Goal: Task Accomplishment & Management: Use online tool/utility

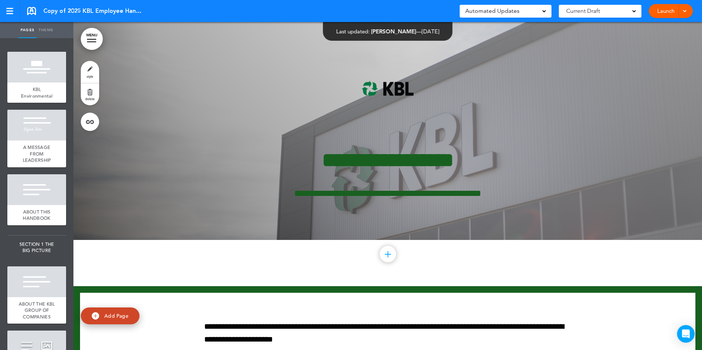
scroll to position [57061, 0]
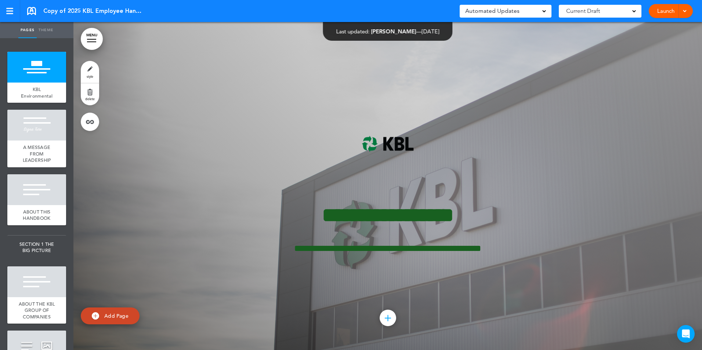
click at [92, 71] on link "style" at bounding box center [90, 72] width 18 height 22
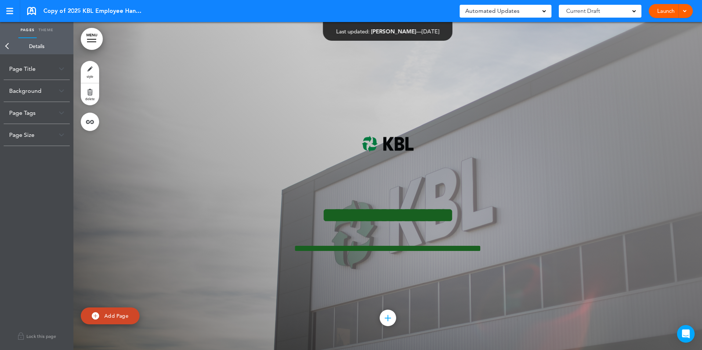
click at [55, 91] on div "Background" at bounding box center [37, 91] width 66 height 22
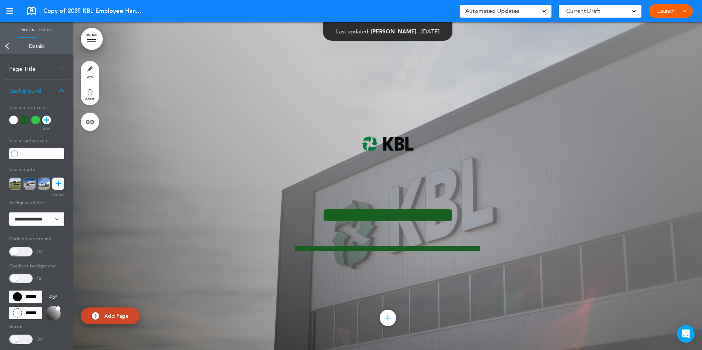
click at [19, 254] on span at bounding box center [20, 252] width 23 height 10
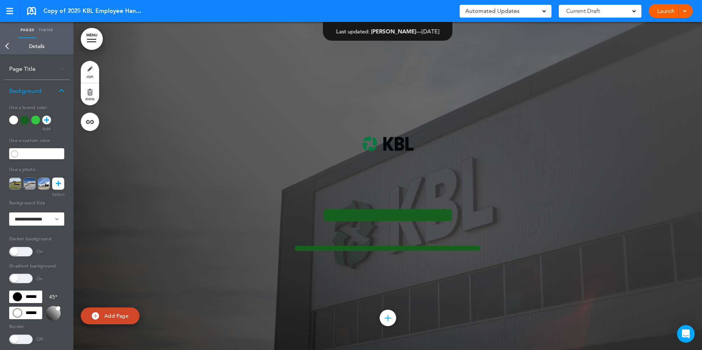
click at [25, 279] on span at bounding box center [20, 279] width 23 height 10
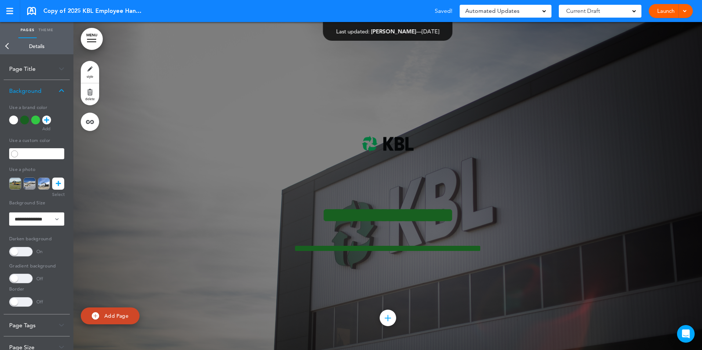
click at [25, 279] on span at bounding box center [20, 279] width 23 height 10
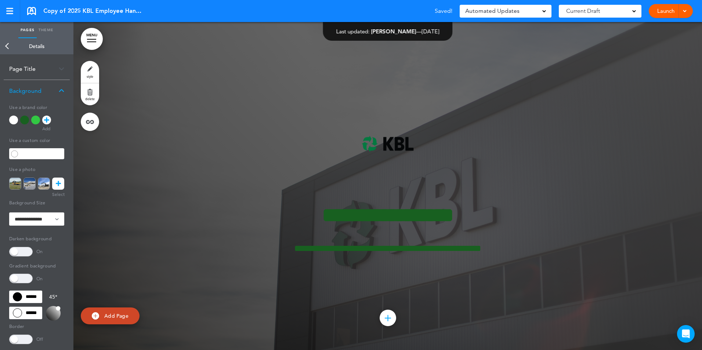
click at [19, 250] on span at bounding box center [20, 252] width 23 height 10
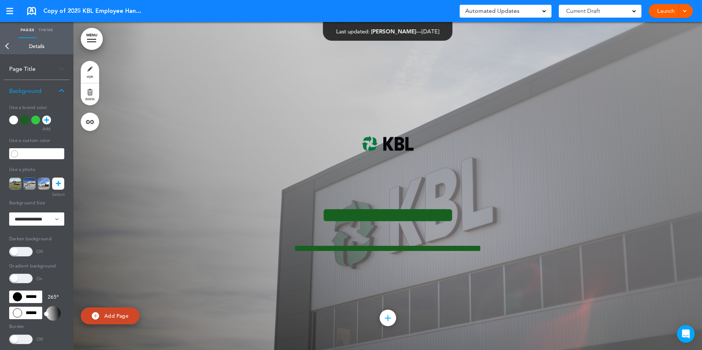
drag, startPoint x: 56, startPoint y: 309, endPoint x: 40, endPoint y: 314, distance: 16.8
click at [40, 314] on div "****** ****** 265 *" at bounding box center [36, 306] width 55 height 30
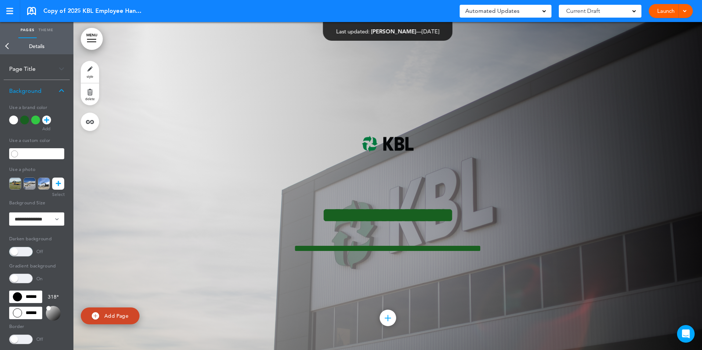
drag, startPoint x: 47, startPoint y: 312, endPoint x: 46, endPoint y: 305, distance: 6.6
click at [46, 305] on div "318 *" at bounding box center [53, 306] width 15 height 30
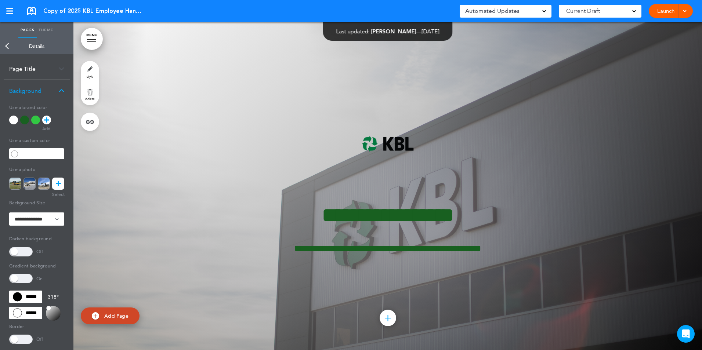
click at [117, 137] on div at bounding box center [387, 186] width 628 height 328
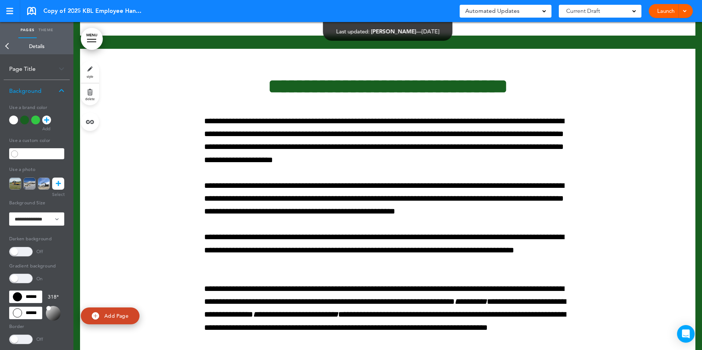
scroll to position [1614, 0]
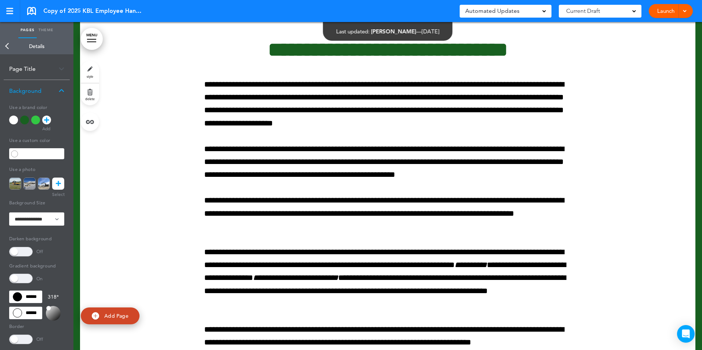
drag, startPoint x: 158, startPoint y: 148, endPoint x: 161, endPoint y: 150, distance: 3.9
click at [161, 150] on div at bounding box center [387, 255] width 615 height 486
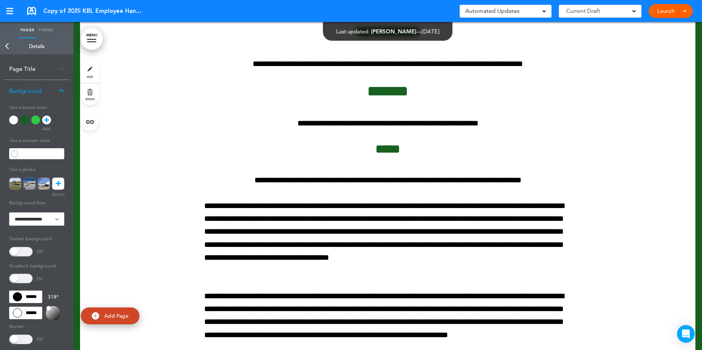
scroll to position [2238, 0]
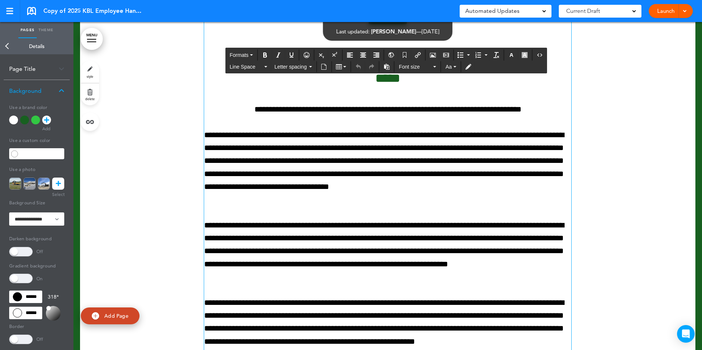
click at [244, 206] on p "**********" at bounding box center [387, 167] width 367 height 77
click at [159, 187] on div at bounding box center [387, 226] width 615 height 679
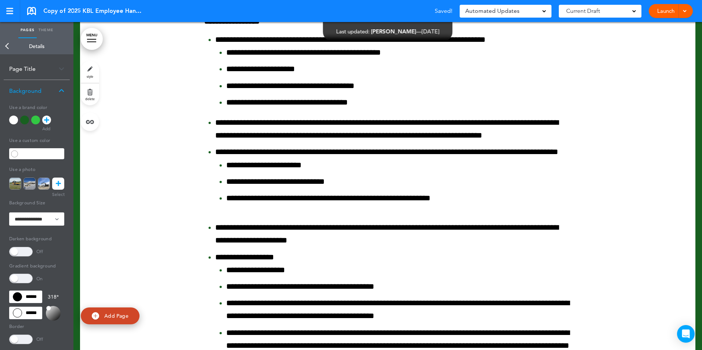
drag, startPoint x: 159, startPoint y: 187, endPoint x: 205, endPoint y: 368, distance: 187.1
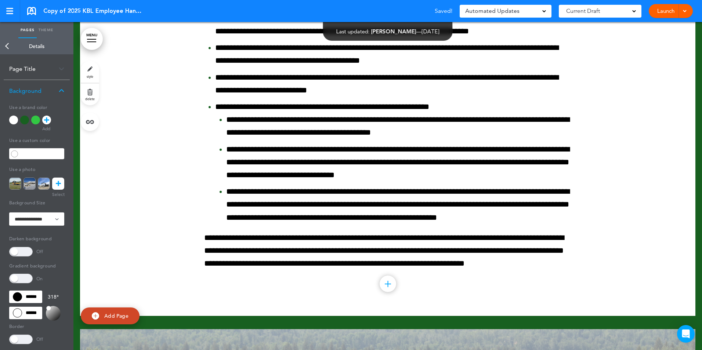
click at [6, 47] on link "Back" at bounding box center [7, 46] width 15 height 16
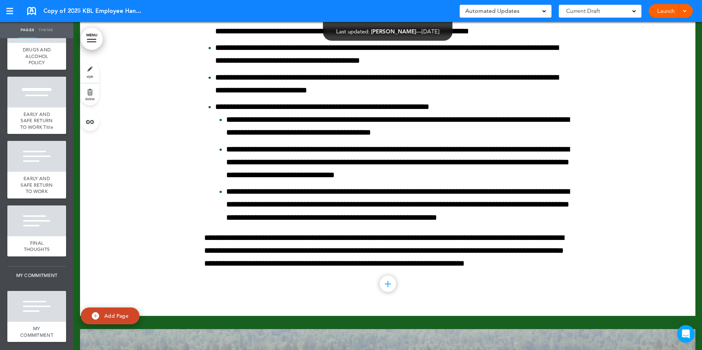
scroll to position [5018, 0]
click at [36, 311] on div at bounding box center [36, 306] width 59 height 31
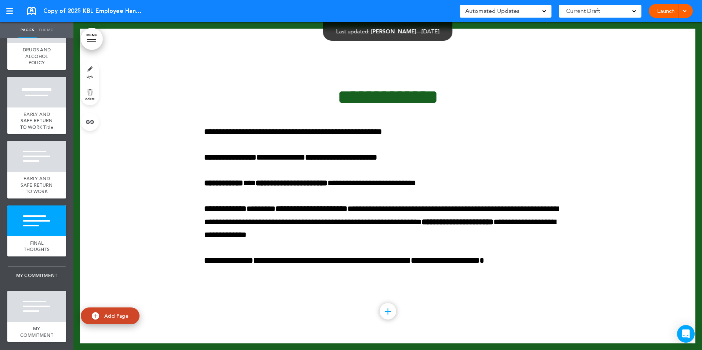
scroll to position [69804, 0]
